Goal: Information Seeking & Learning: Check status

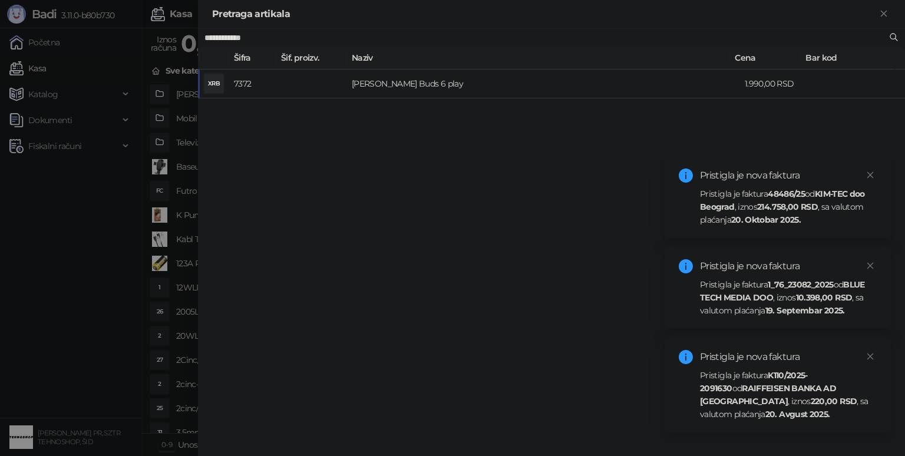
click at [805, 211] on strong "214.758,00 RSD" at bounding box center [787, 206] width 61 height 11
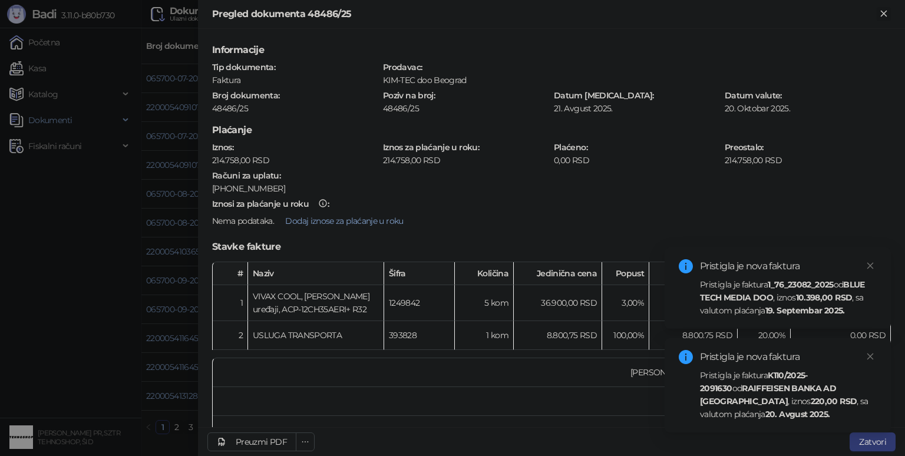
click at [884, 11] on icon "Zatvori" at bounding box center [883, 13] width 11 height 11
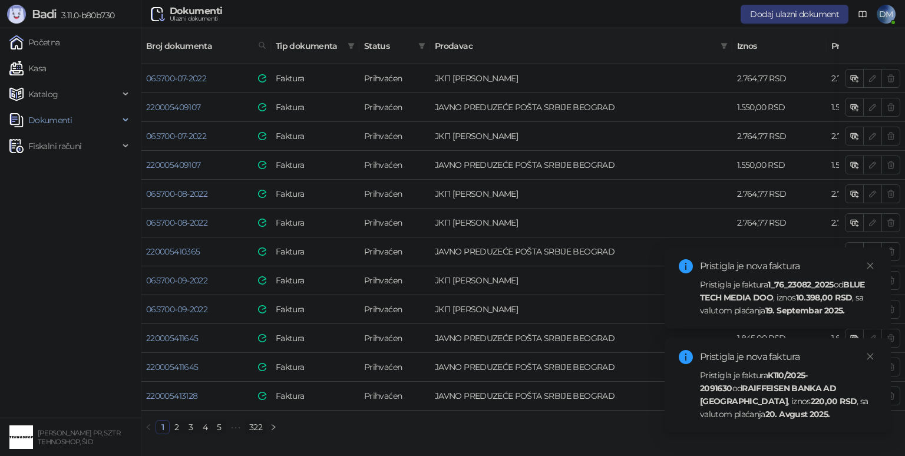
click at [790, 287] on strong "1_76_23082_2025" at bounding box center [799, 284] width 65 height 11
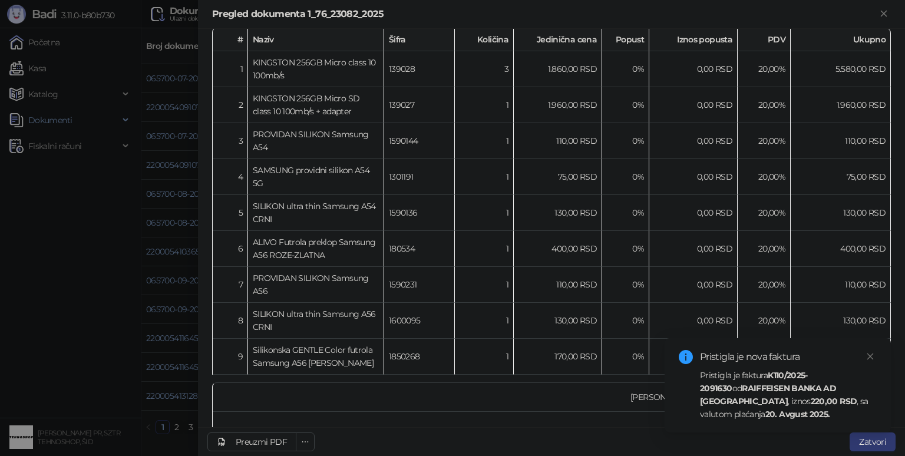
scroll to position [236, 0]
click at [787, 377] on strong "K110/2025-2091630" at bounding box center [754, 382] width 108 height 24
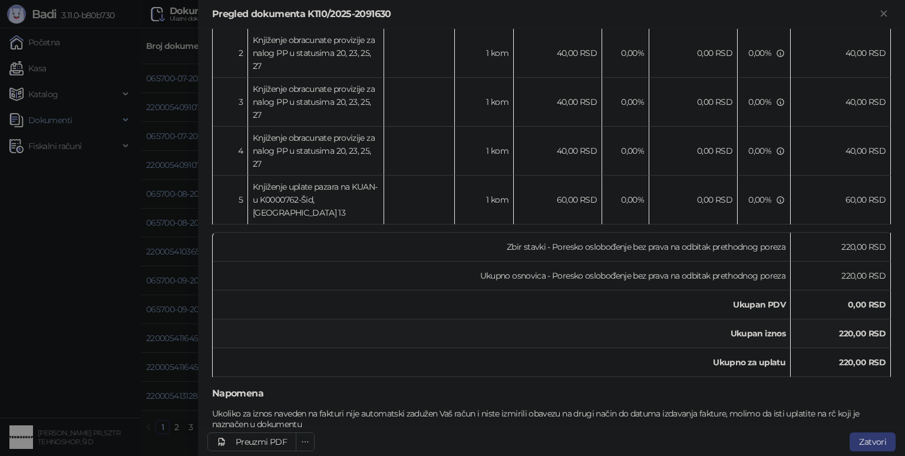
scroll to position [323, 0]
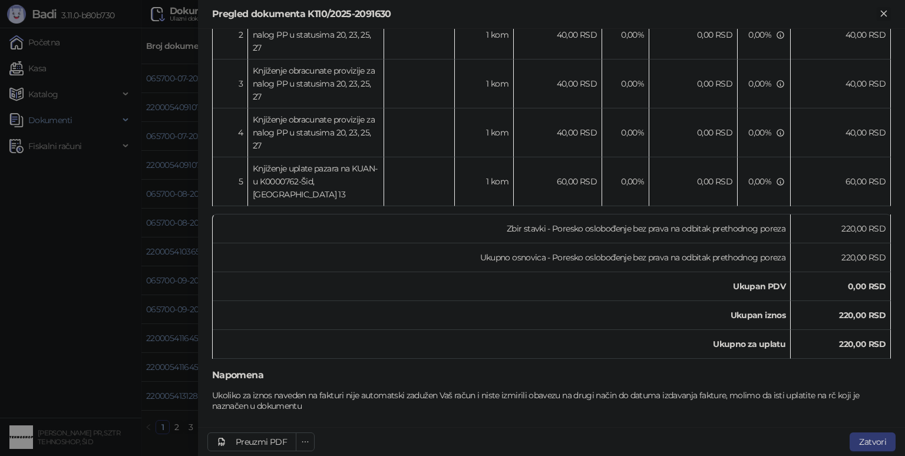
click at [880, 14] on icon "Zatvori" at bounding box center [883, 13] width 11 height 11
